Goal: Book appointment/travel/reservation

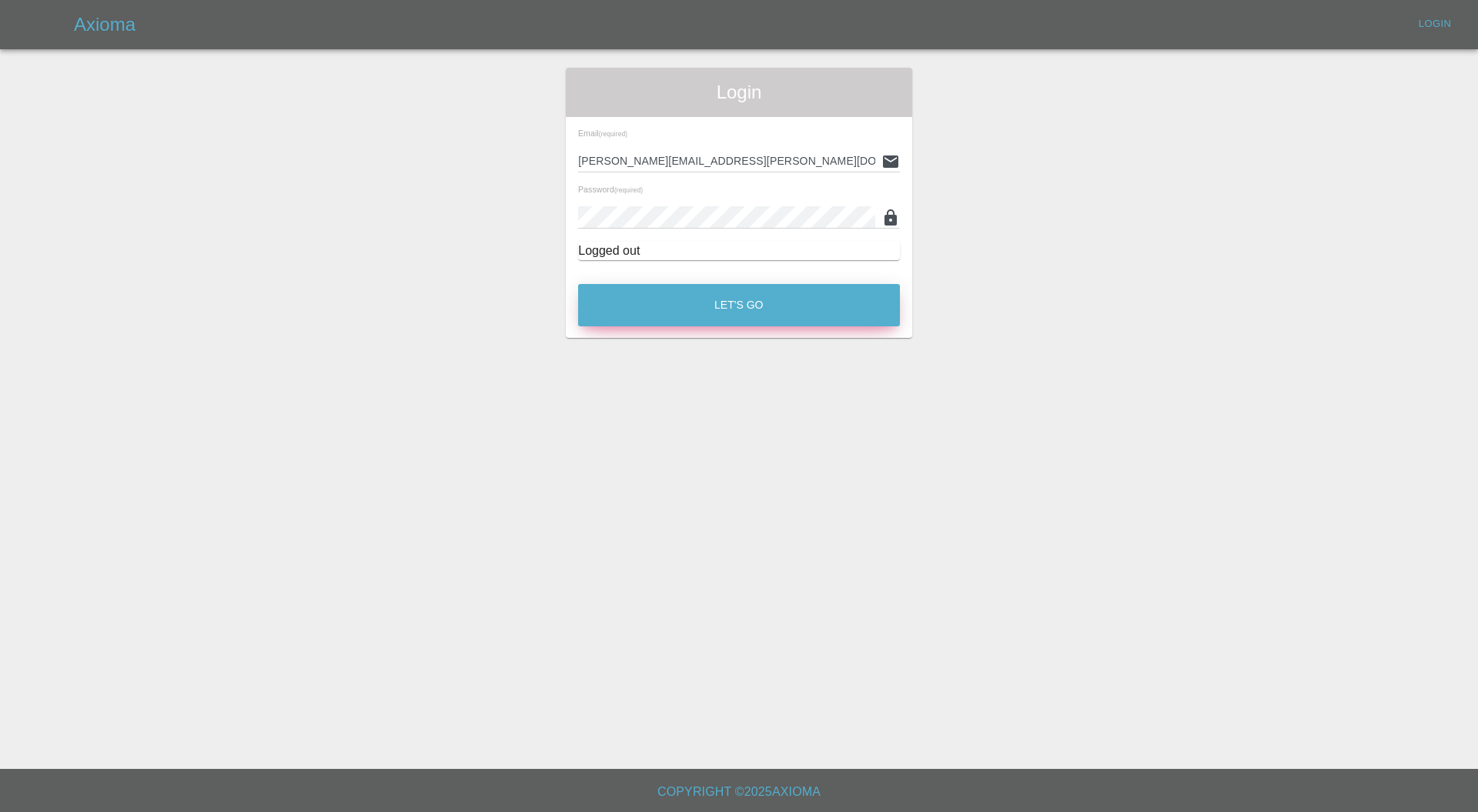
click at [763, 295] on button "Let's Go" at bounding box center [739, 304] width 321 height 42
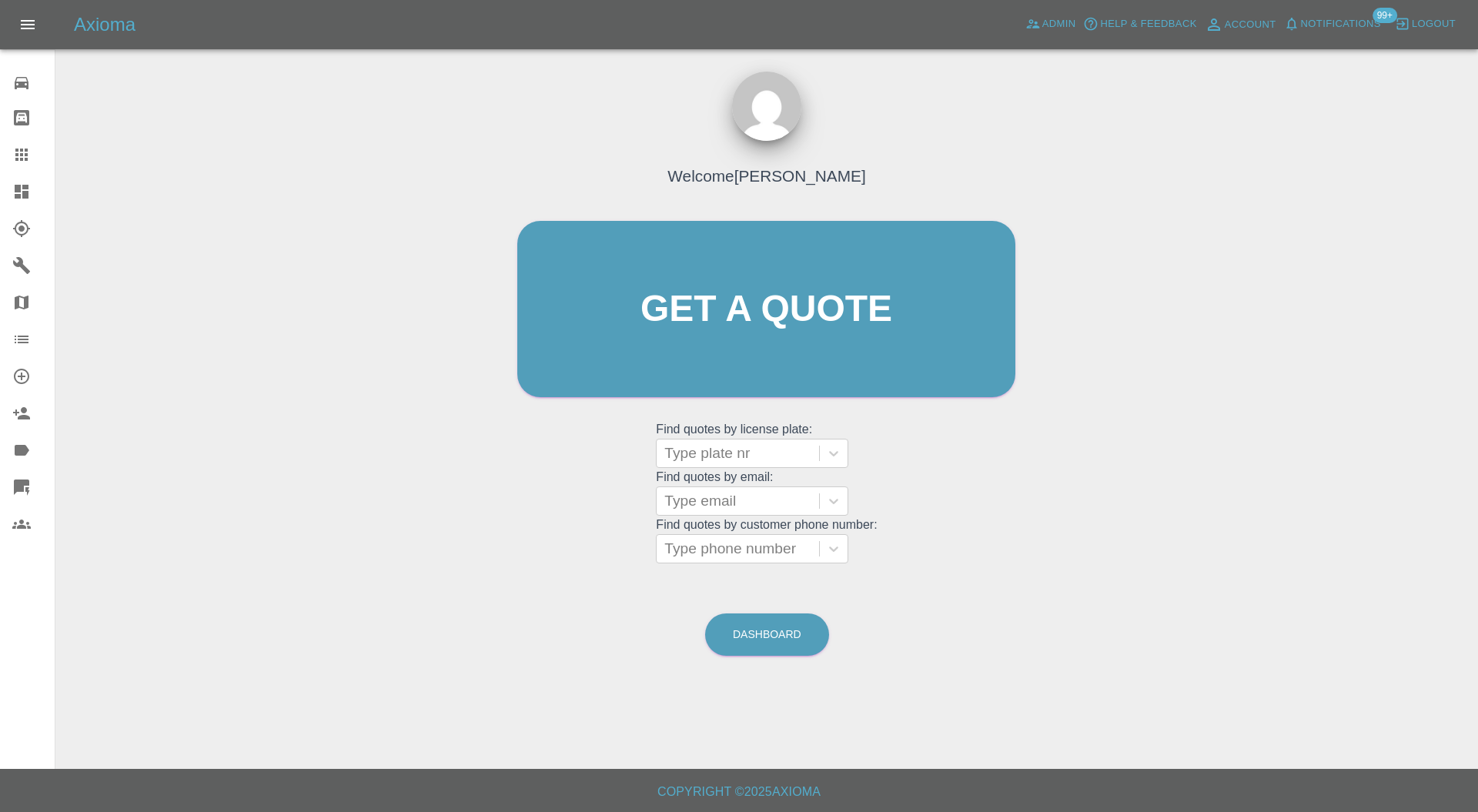
click at [10, 184] on link "Dashboard" at bounding box center [27, 191] width 54 height 36
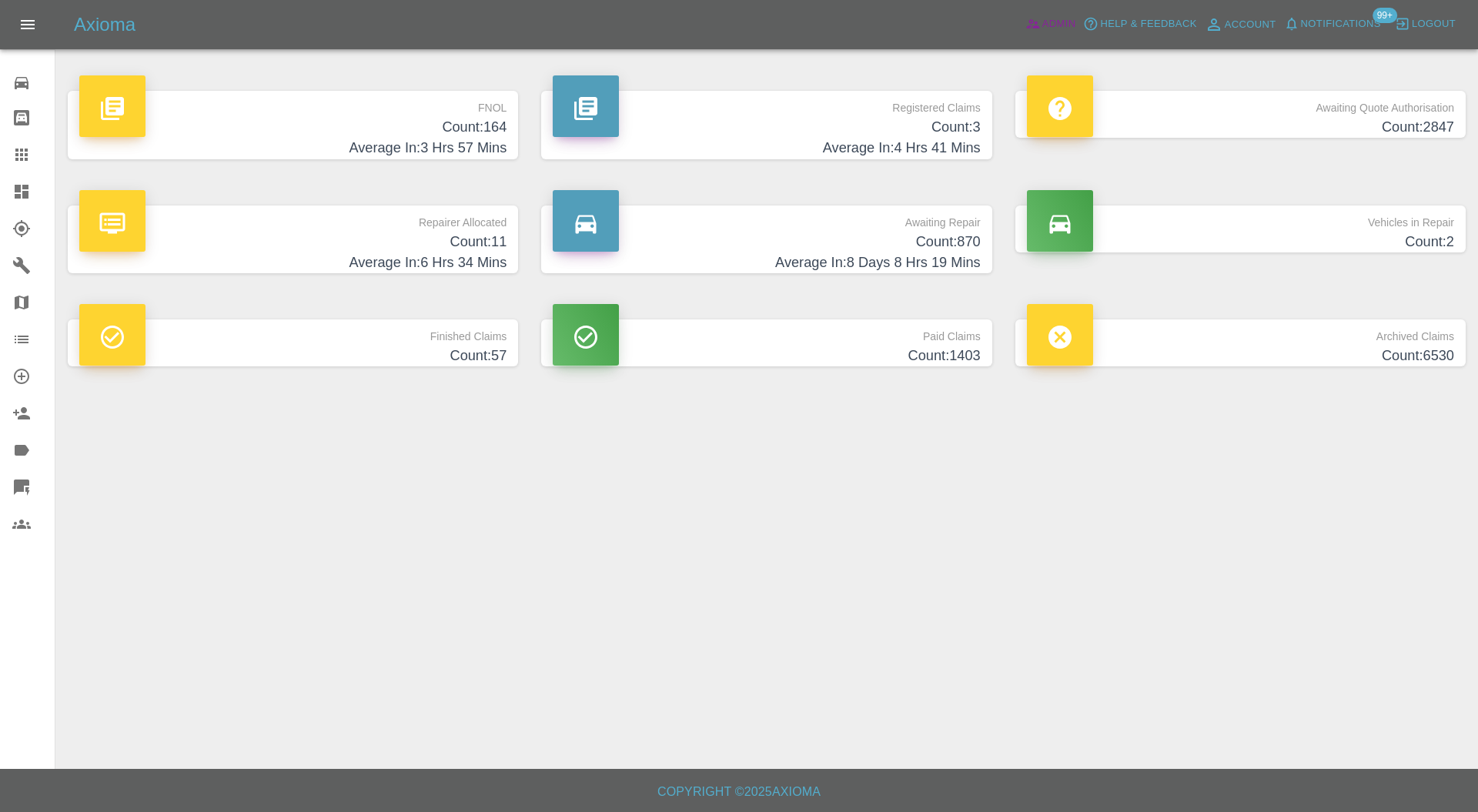
click at [1049, 16] on span "Admin" at bounding box center [1059, 25] width 34 height 18
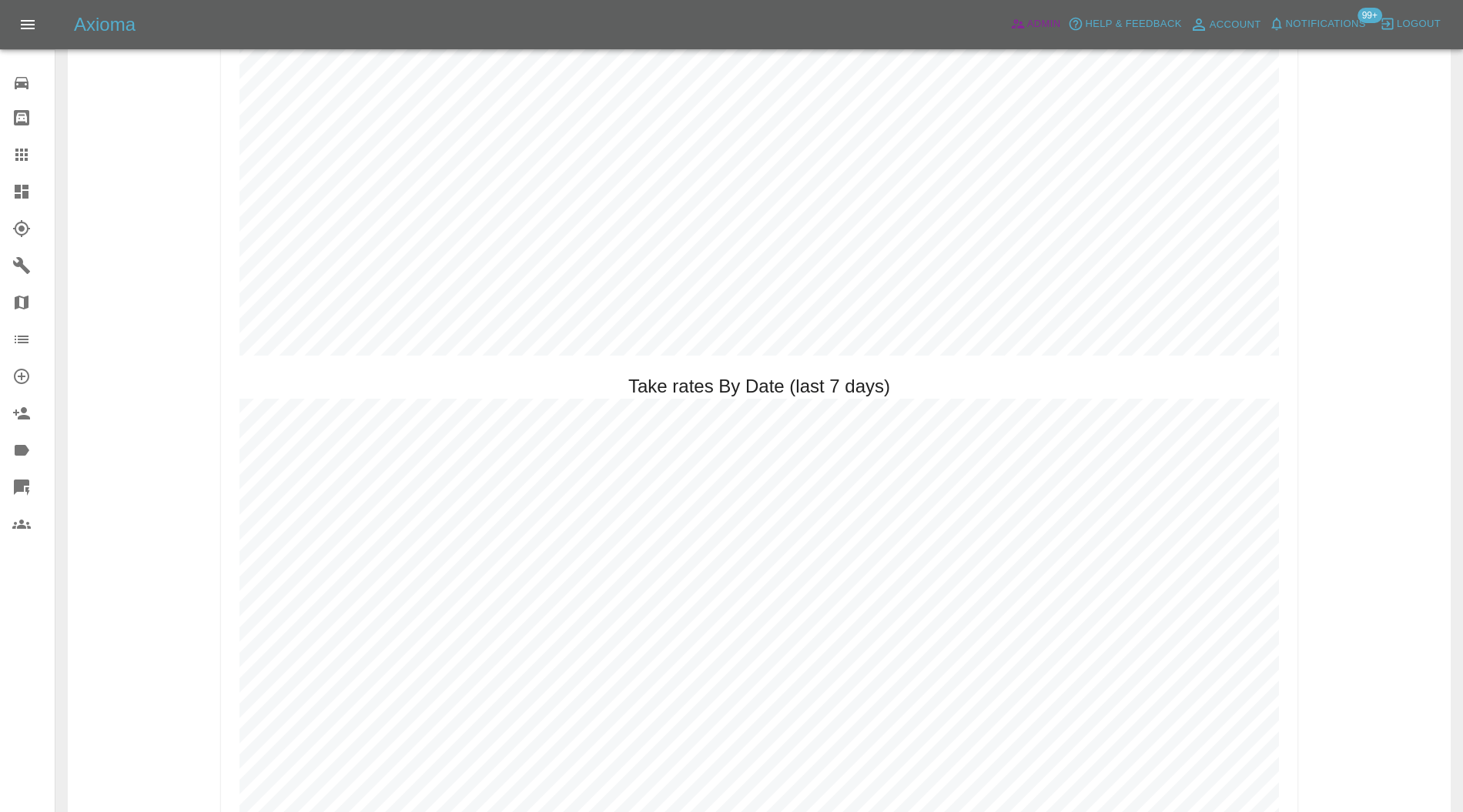
scroll to position [1911, 0]
click at [12, 188] on icon at bounding box center [21, 191] width 19 height 19
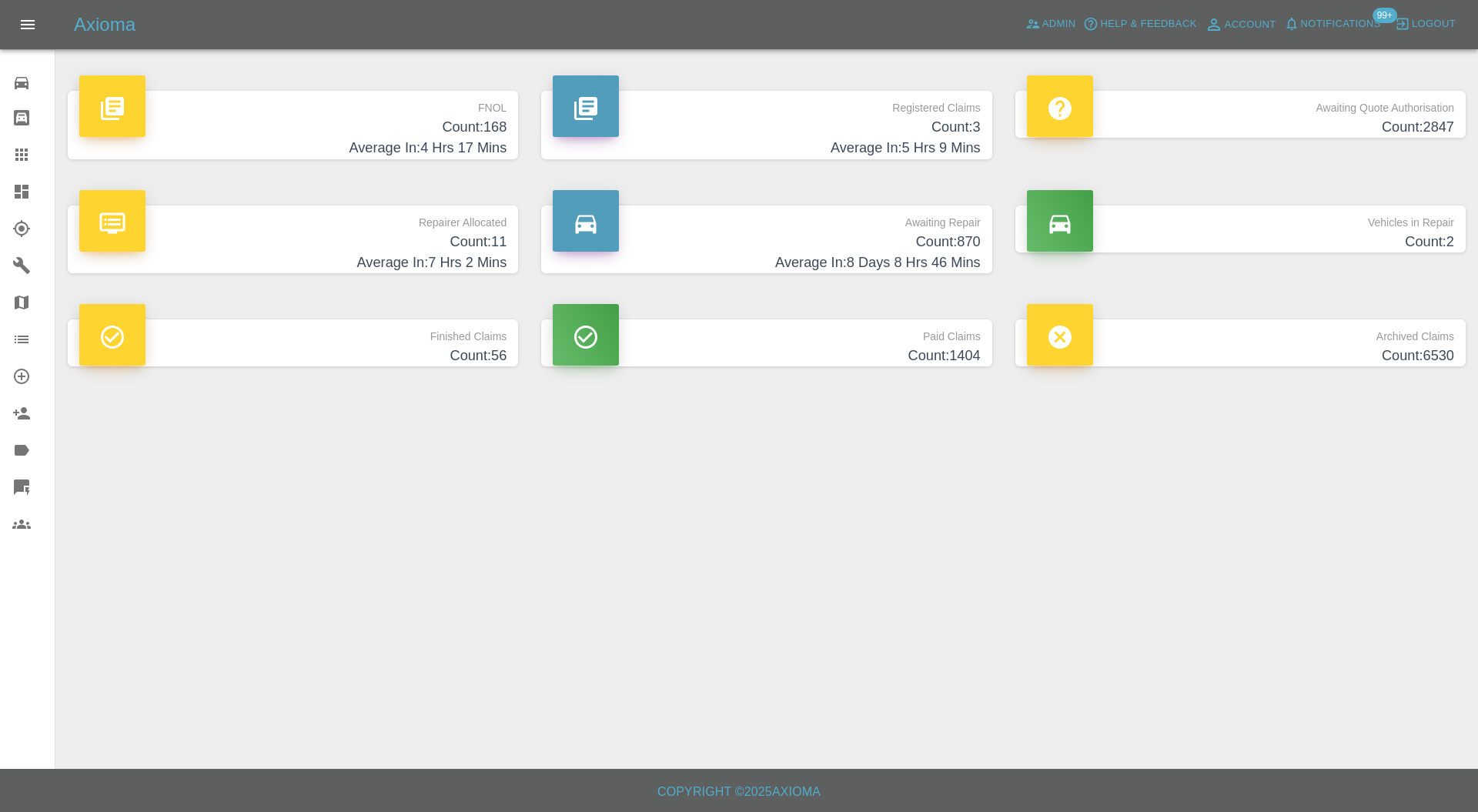
click at [414, 225] on p "Repairer Allocated" at bounding box center [292, 218] width 427 height 27
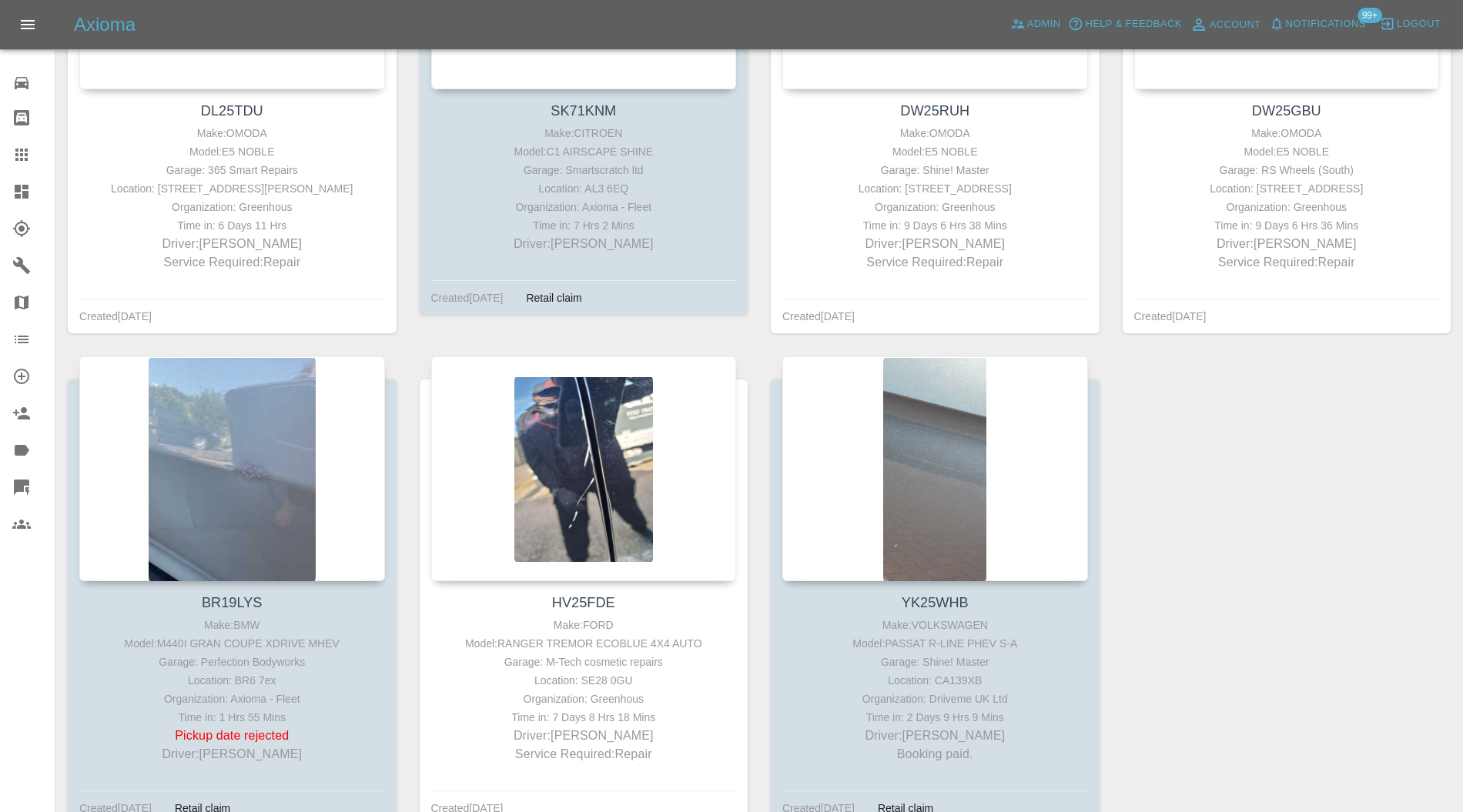
scroll to position [1055, 0]
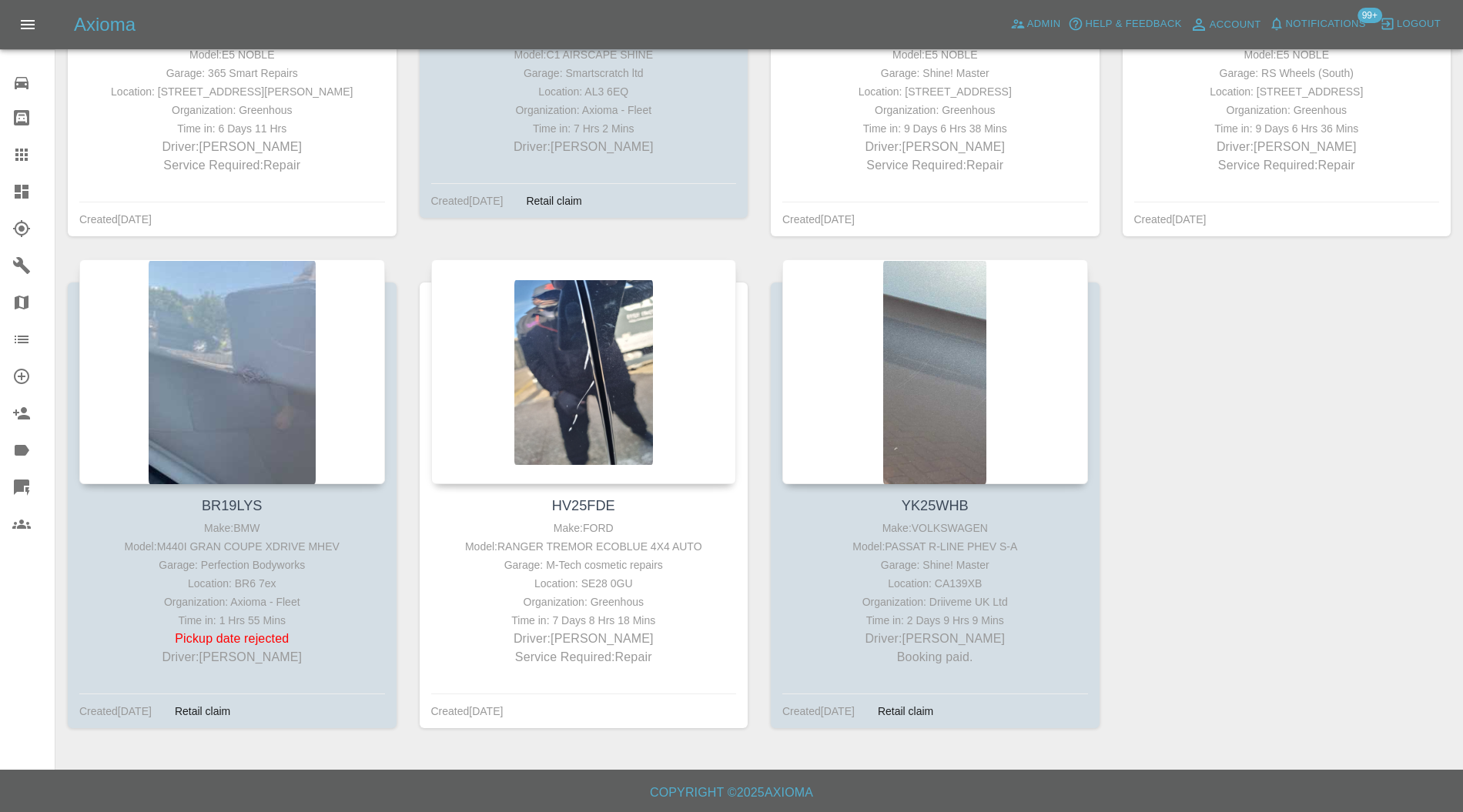
click at [219, 382] on div at bounding box center [232, 372] width 306 height 225
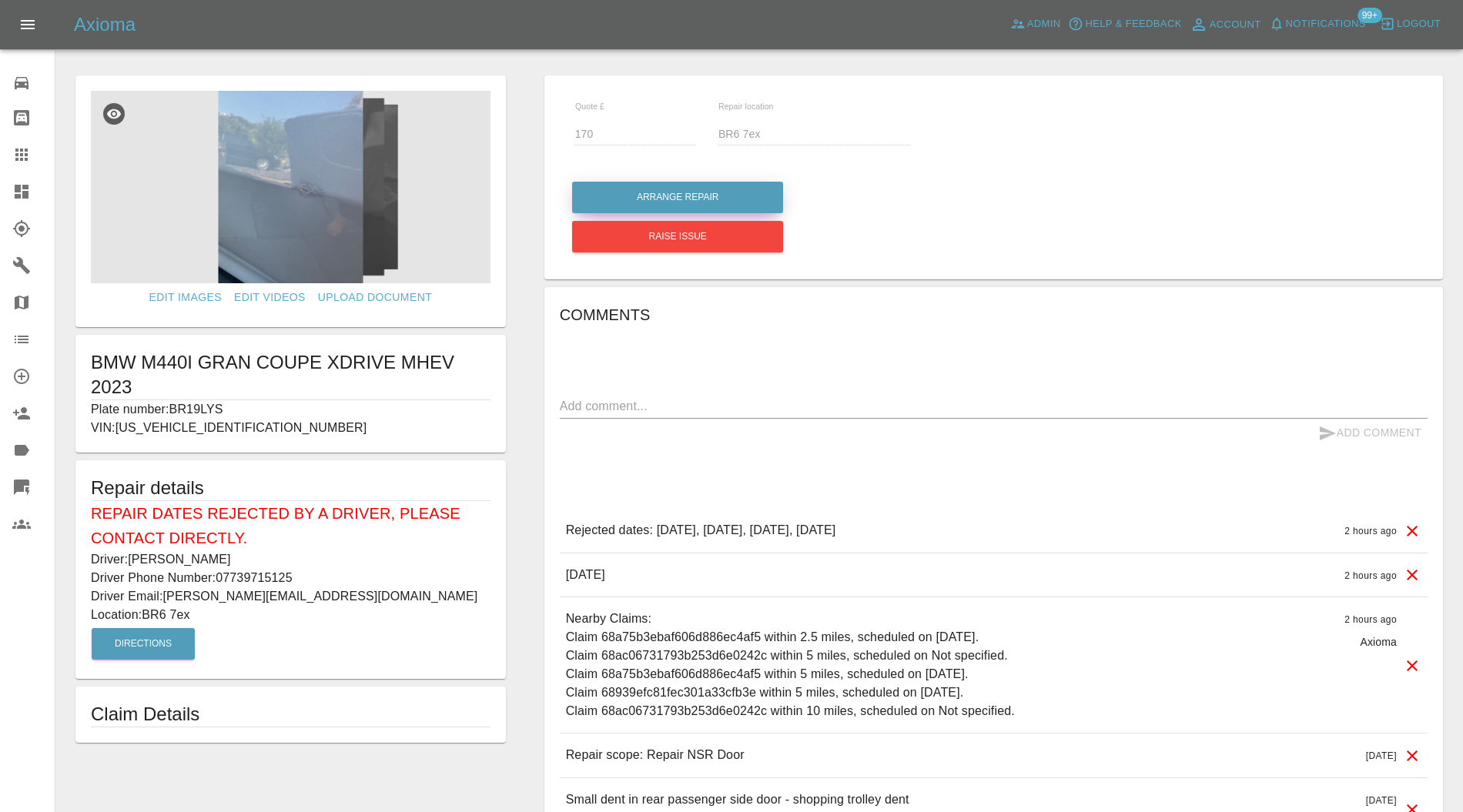
click at [724, 188] on button "Arrange Repair" at bounding box center [677, 197] width 211 height 32
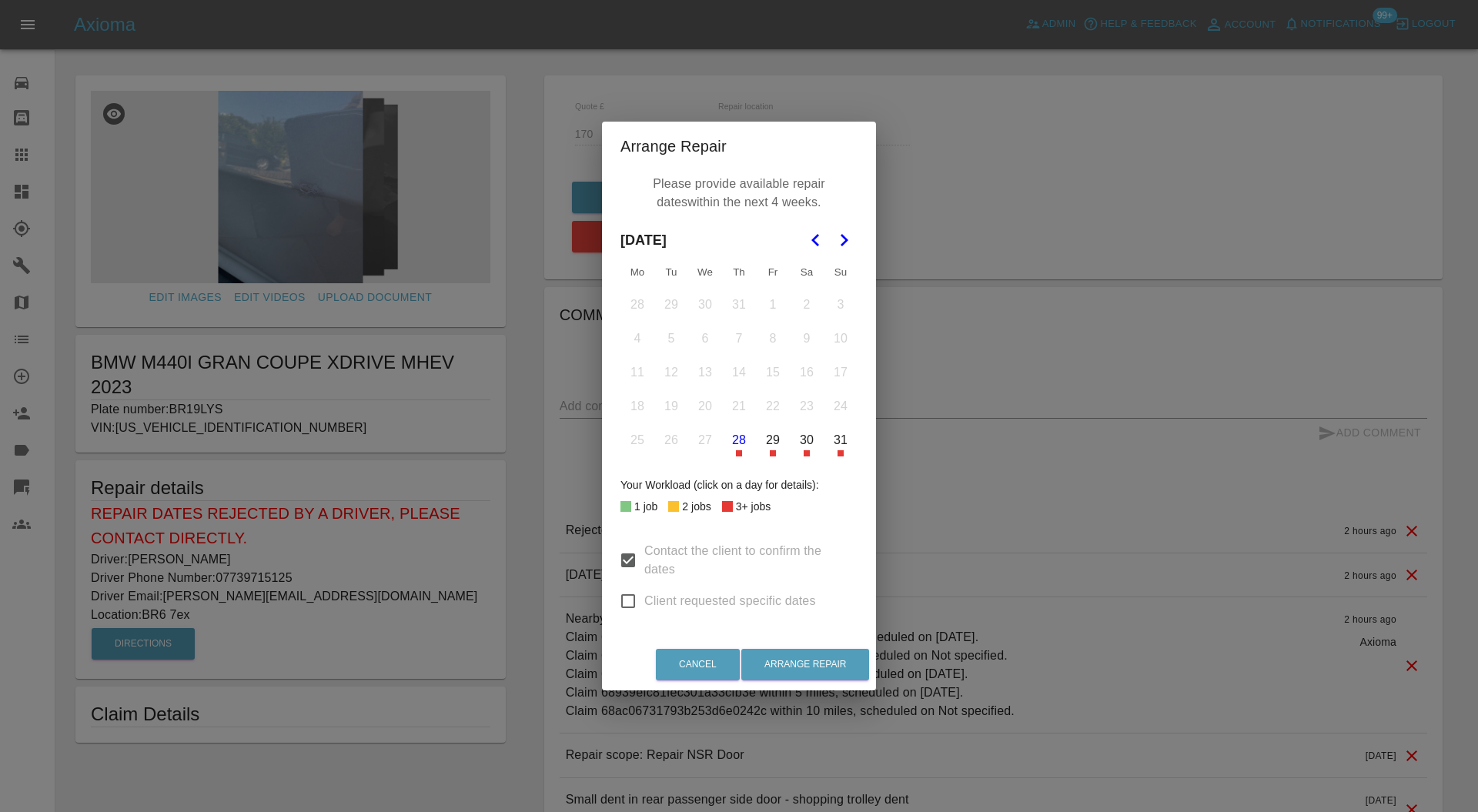
click at [844, 230] on button "Go to the Next Month" at bounding box center [844, 240] width 28 height 28
click at [630, 597] on input "Client requested specific dates" at bounding box center [628, 600] width 33 height 33
checkbox input "true"
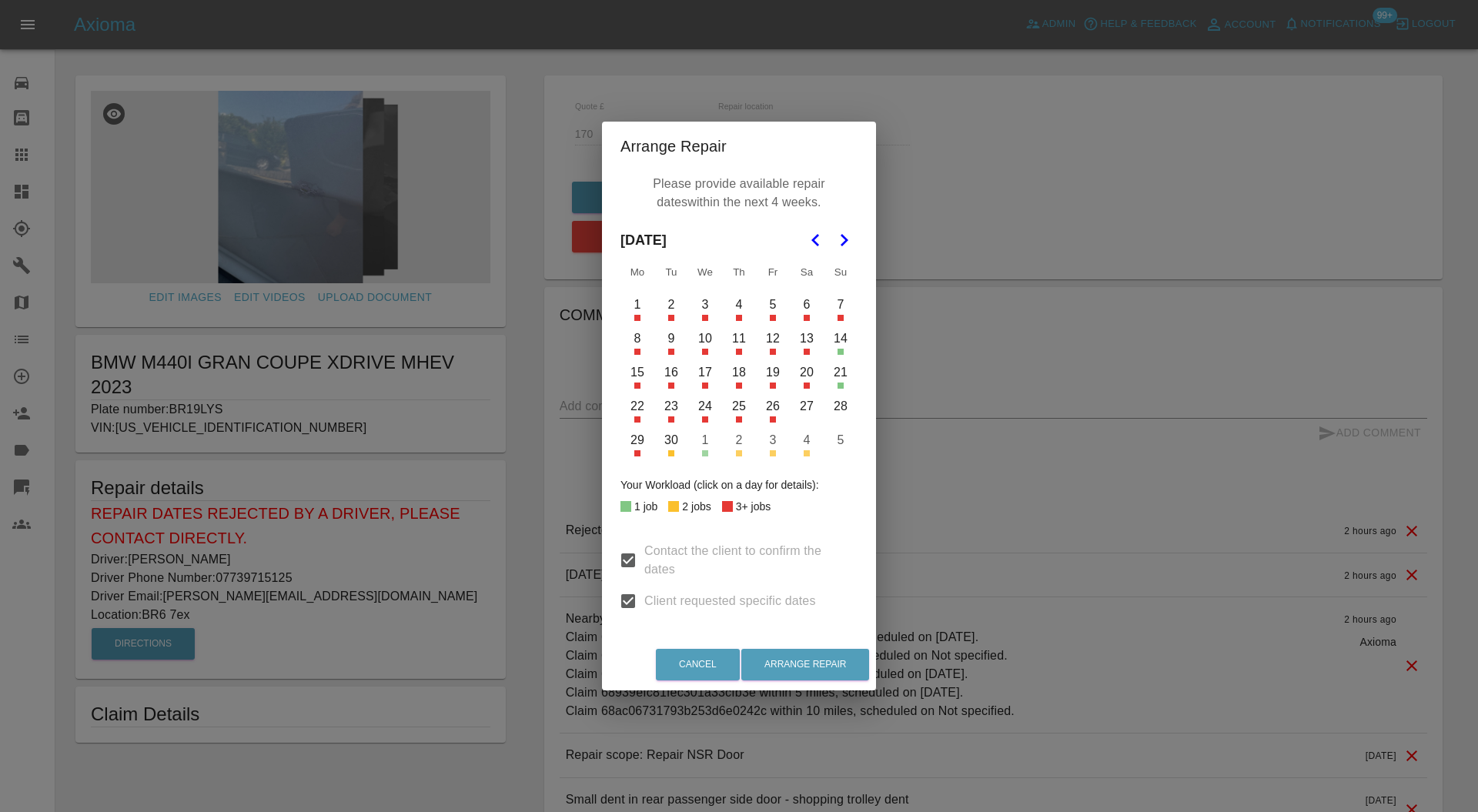
click at [772, 409] on button "26" at bounding box center [773, 406] width 33 height 33
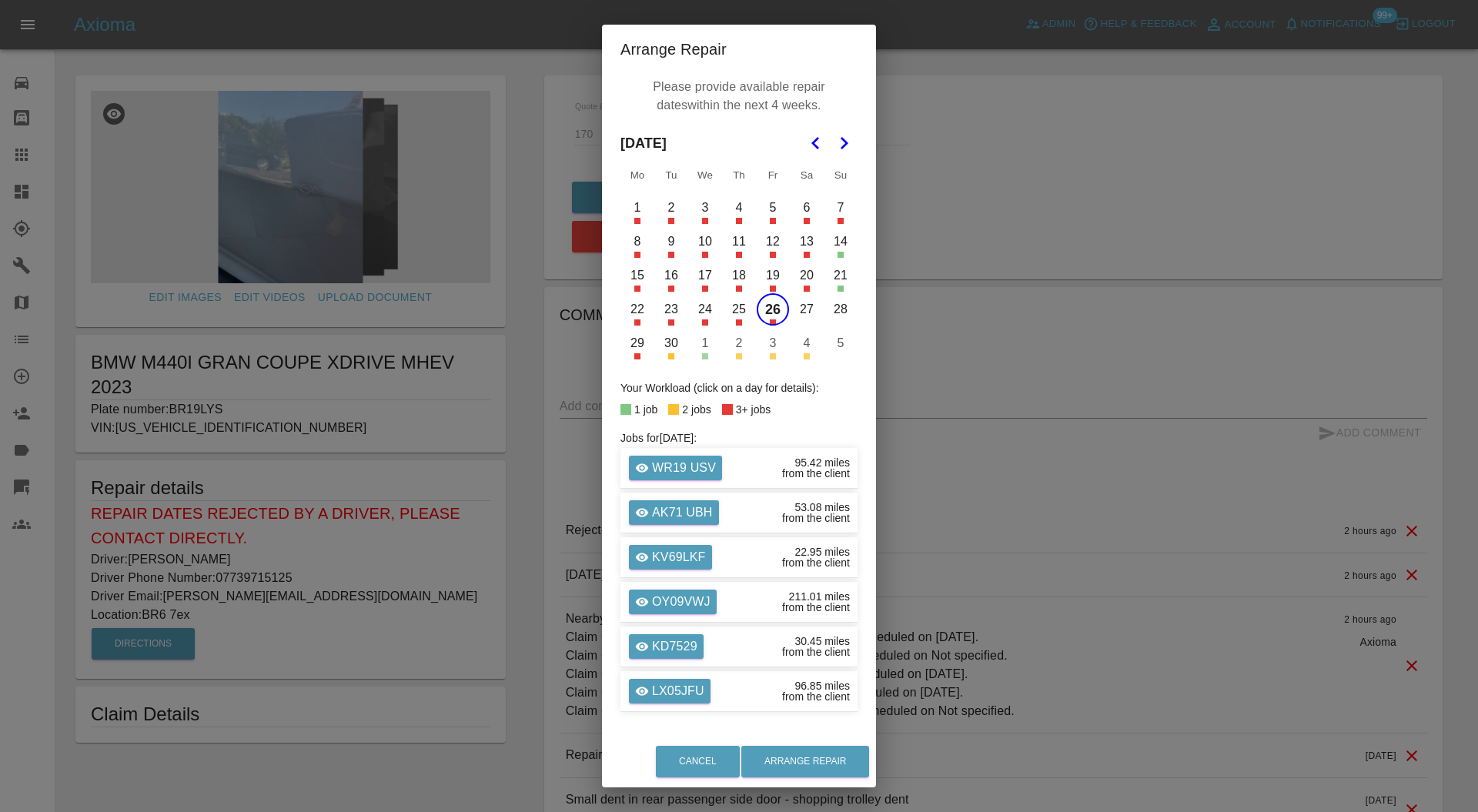
click at [630, 349] on button "29" at bounding box center [637, 343] width 33 height 33
click at [667, 353] on button "30" at bounding box center [670, 343] width 33 height 33
click at [693, 352] on button "1" at bounding box center [705, 343] width 33 height 33
click at [732, 349] on button "2" at bounding box center [739, 343] width 33 height 33
click at [767, 350] on button "3" at bounding box center [773, 343] width 33 height 33
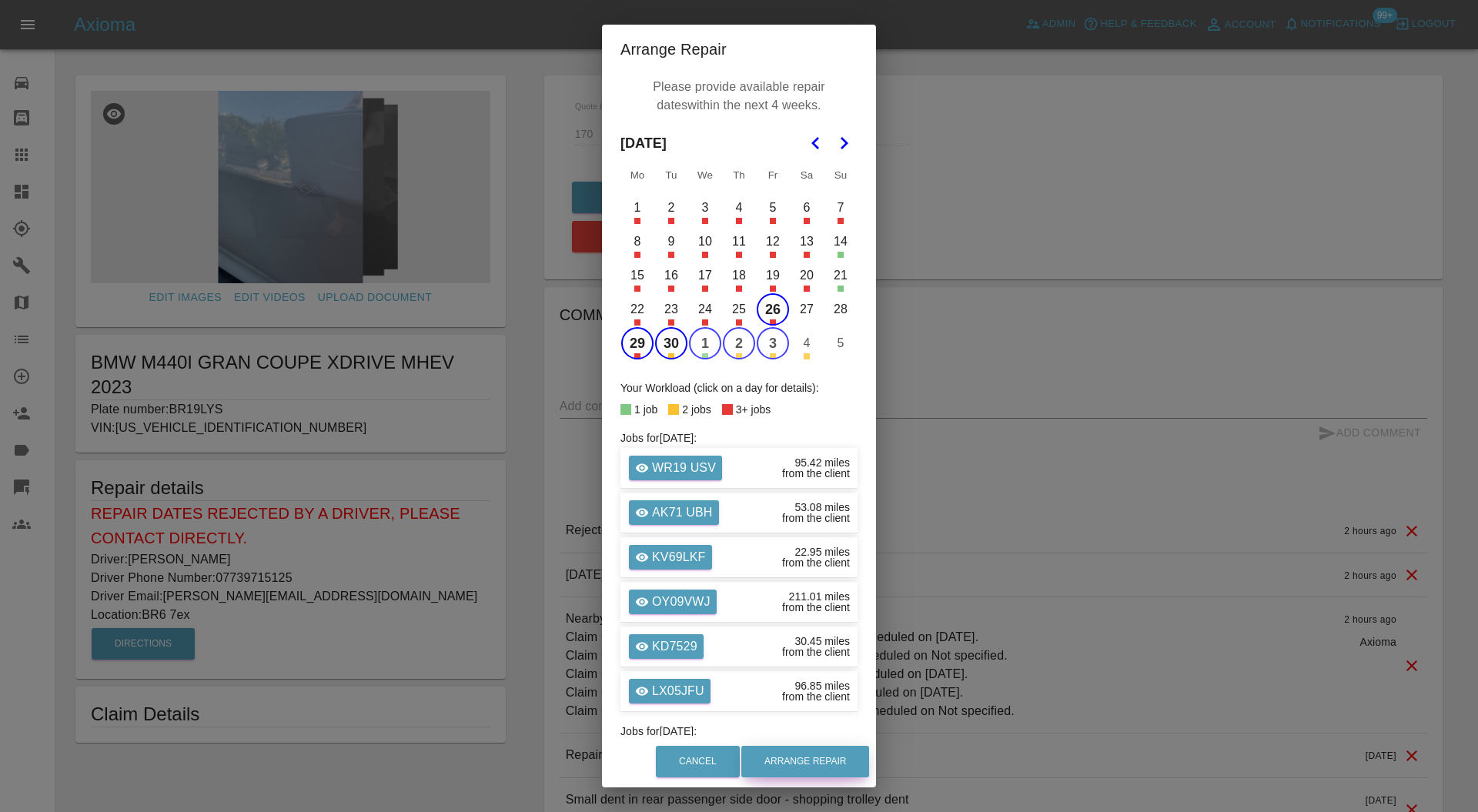
click at [852, 762] on button "Arrange Repair" at bounding box center [806, 762] width 128 height 32
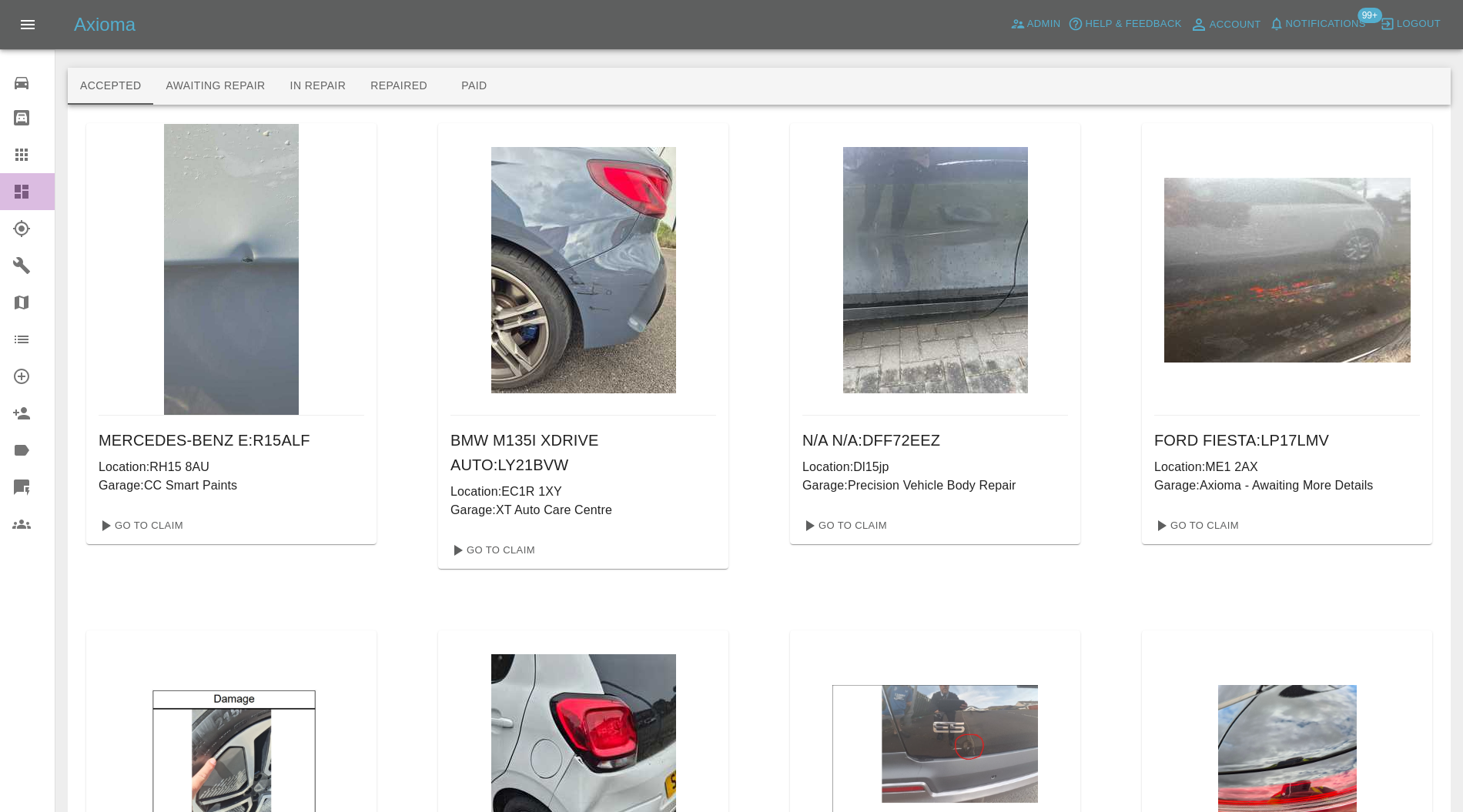
click at [19, 192] on icon at bounding box center [21, 191] width 19 height 19
